Goal: Navigation & Orientation: Find specific page/section

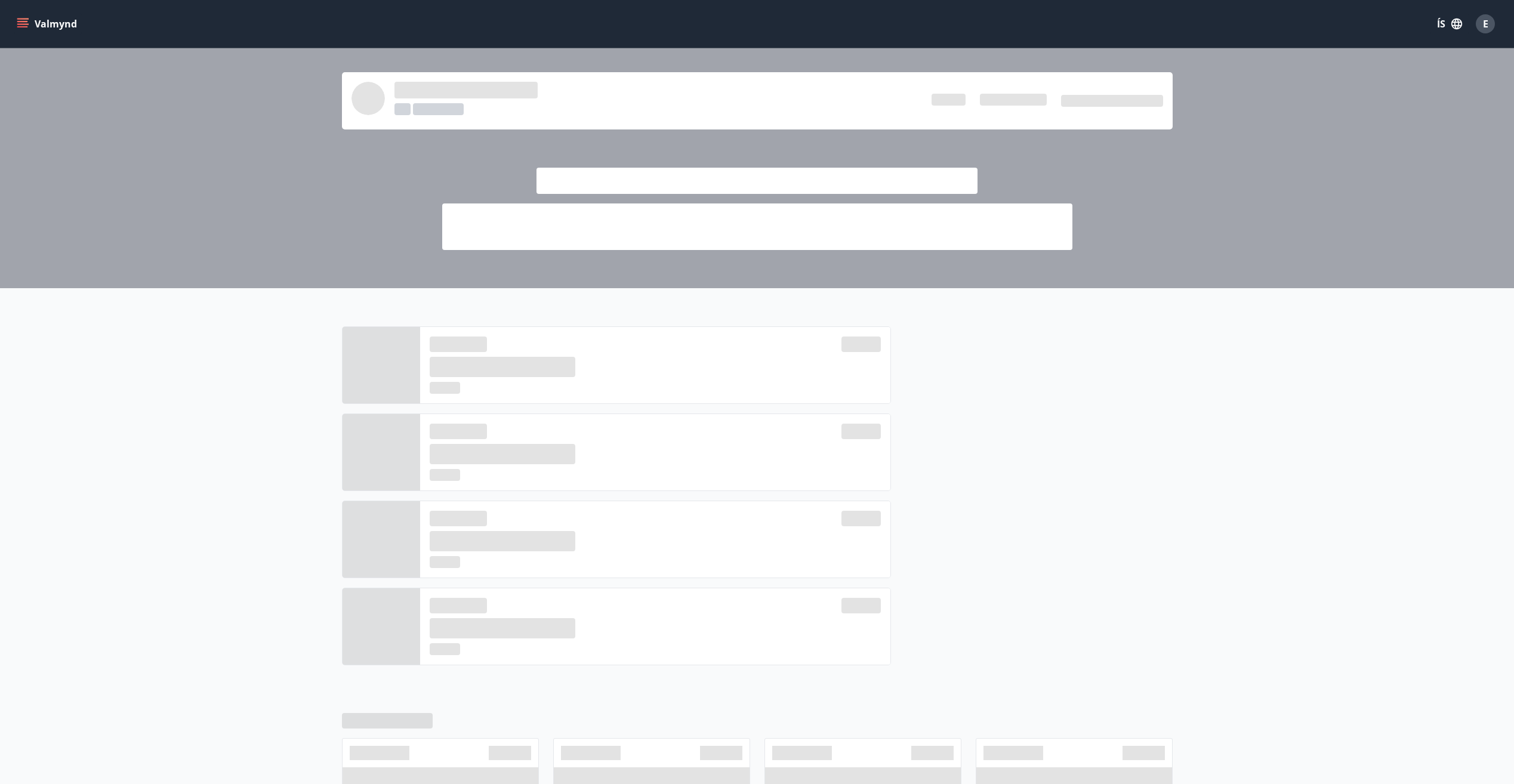
scroll to position [179, 0]
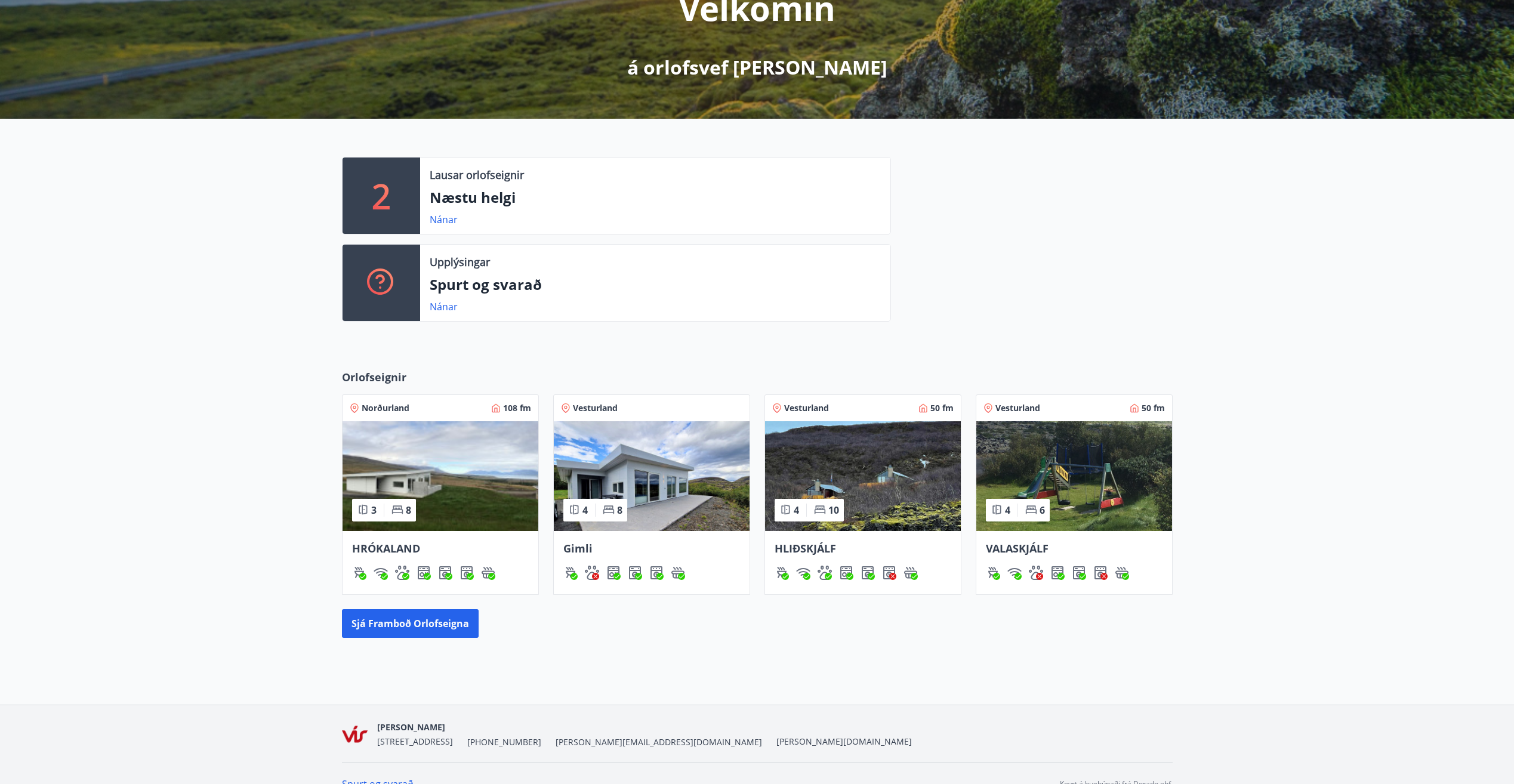
click at [870, 464] on img at bounding box center [863, 476] width 195 height 110
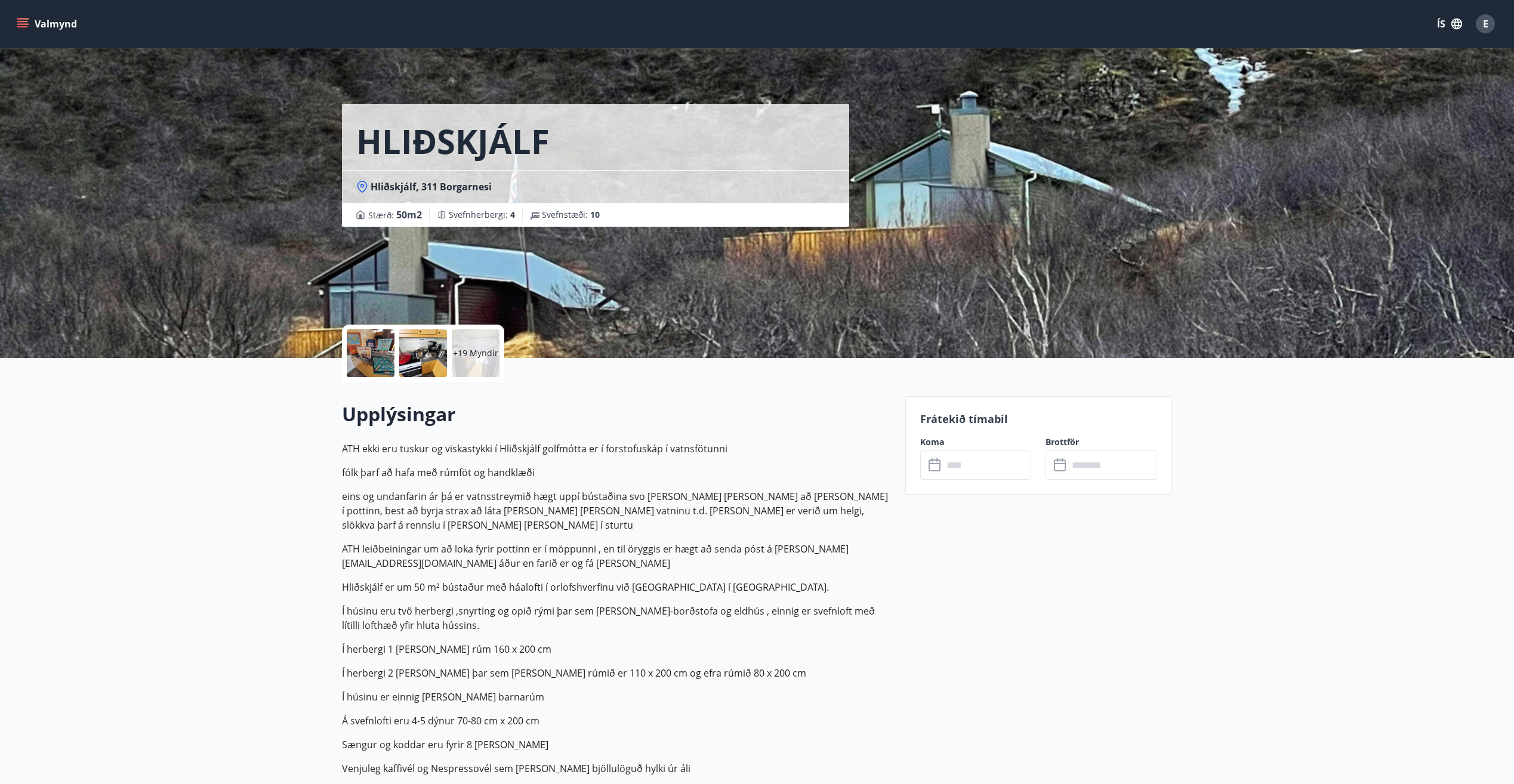
scroll to position [179, 0]
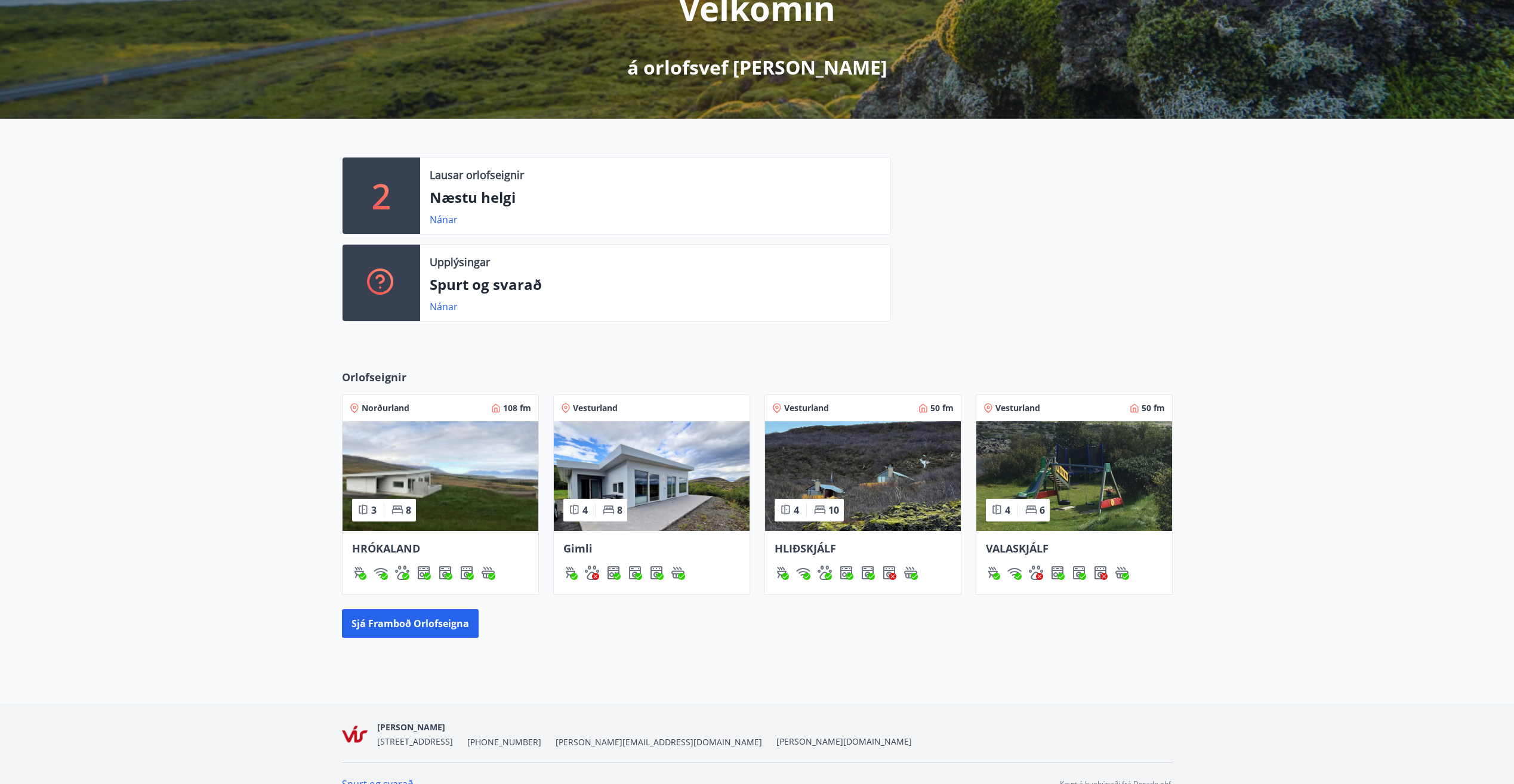
click at [870, 481] on img at bounding box center [863, 476] width 195 height 110
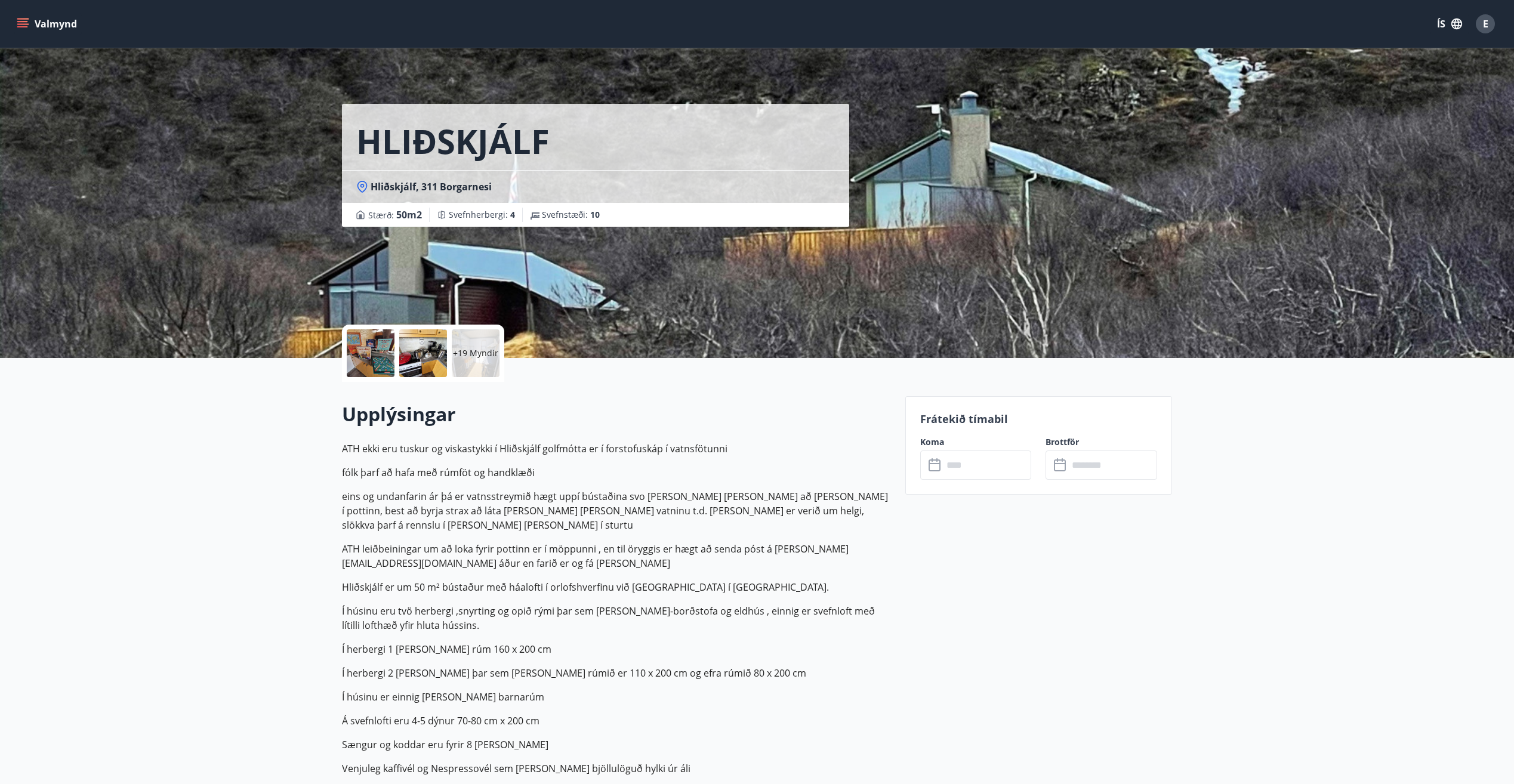
click at [356, 344] on div at bounding box center [370, 353] width 48 height 48
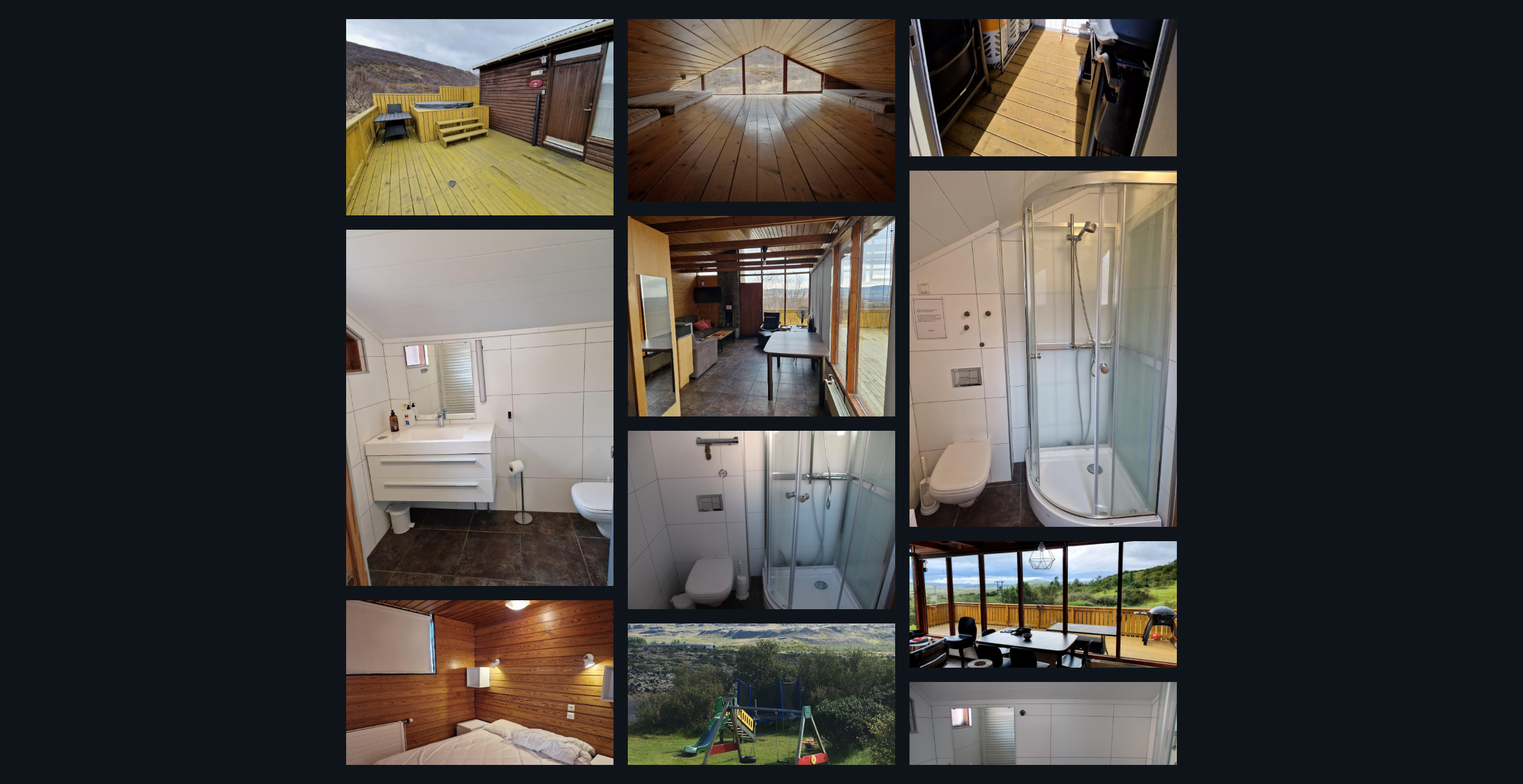
scroll to position [425, 0]
